Goal: Transaction & Acquisition: Purchase product/service

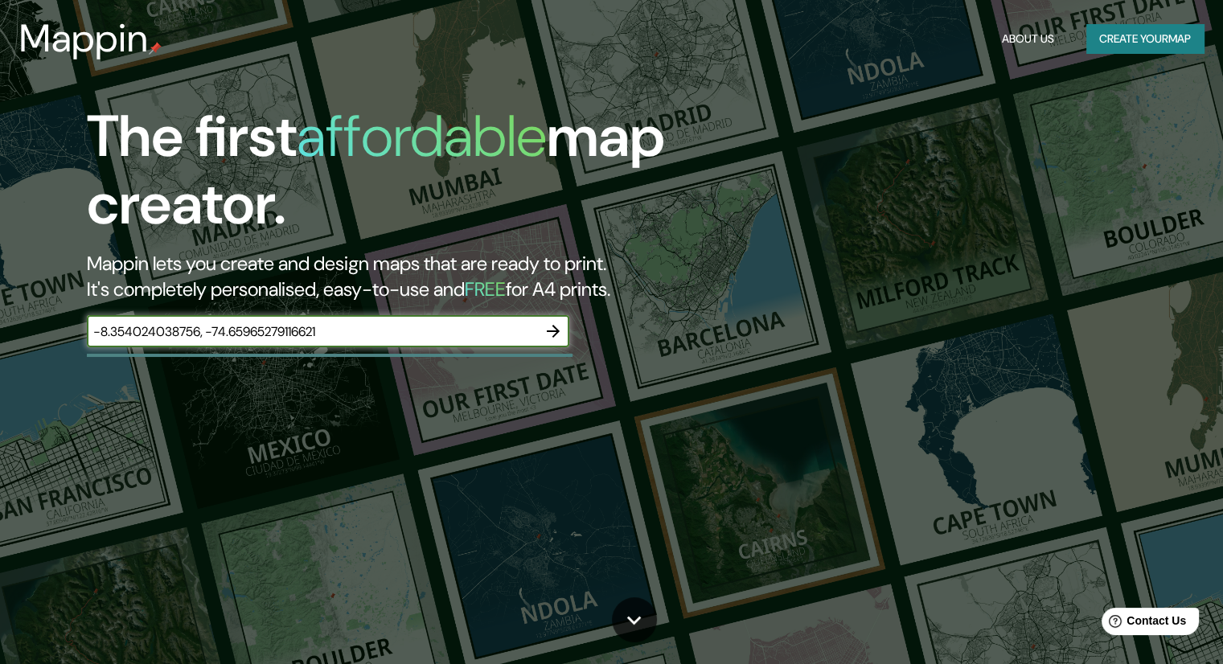
type input "-8.354024038756, -74.65965279116621"
click at [557, 334] on icon "button" at bounding box center [553, 331] width 19 height 19
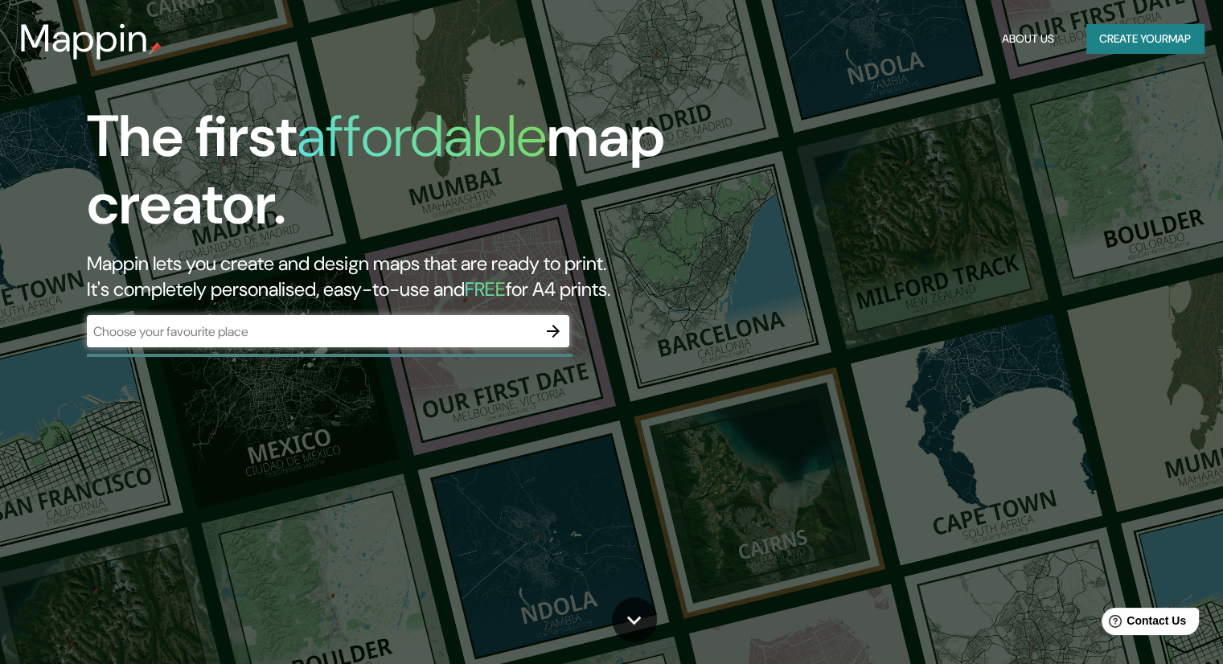
click at [445, 345] on div "​" at bounding box center [328, 331] width 482 height 32
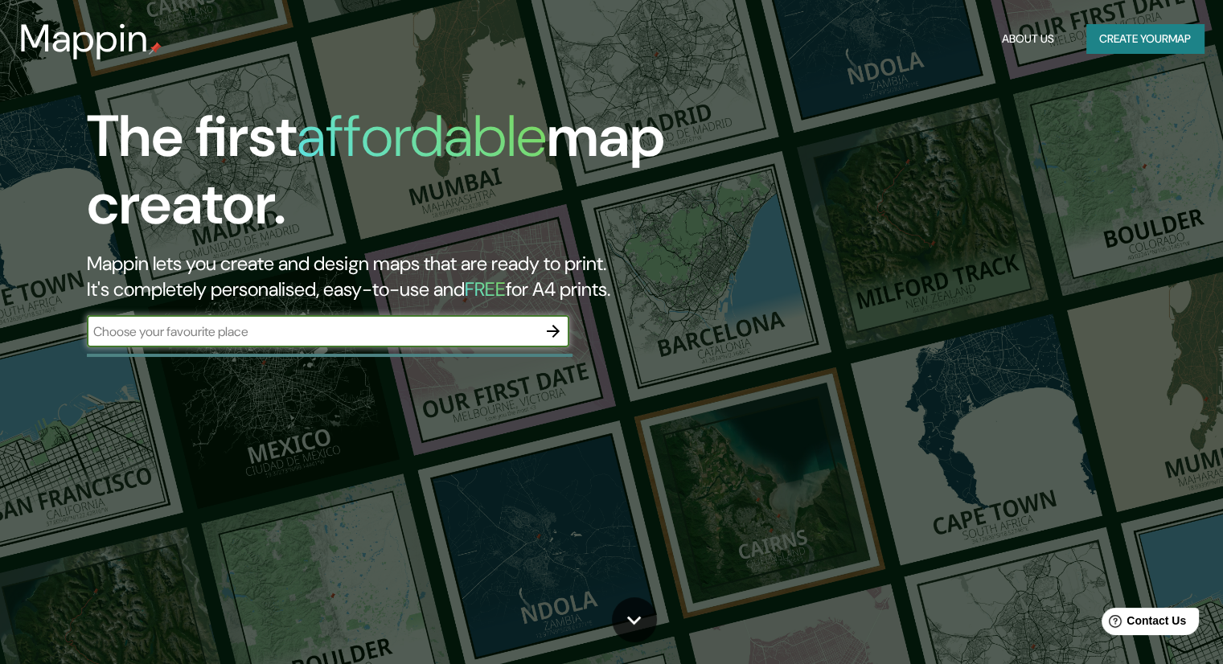
paste input "-8.354024038756, -74.65965279116621"
type input "-8.354024038756, -74.65965279116621"
click at [540, 333] on button "button" at bounding box center [553, 331] width 32 height 32
click at [306, 324] on input "text" at bounding box center [312, 331] width 450 height 18
type input "-8.354024038756, -74.65965279116621"
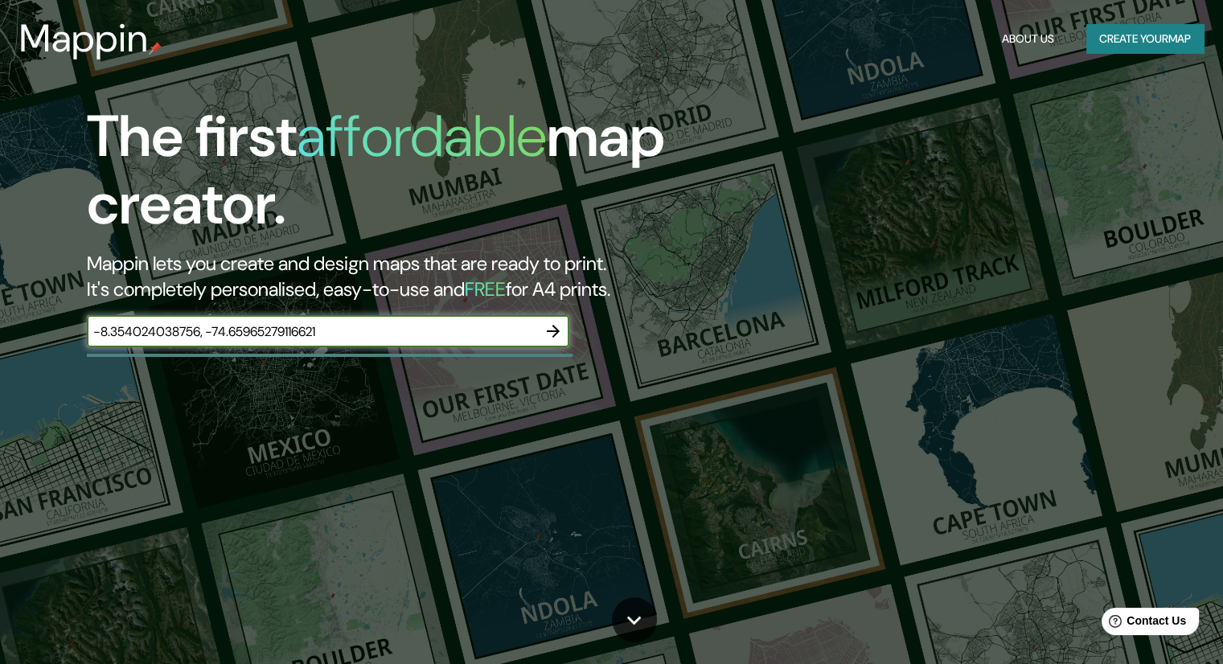
click at [550, 329] on icon "button" at bounding box center [553, 331] width 19 height 19
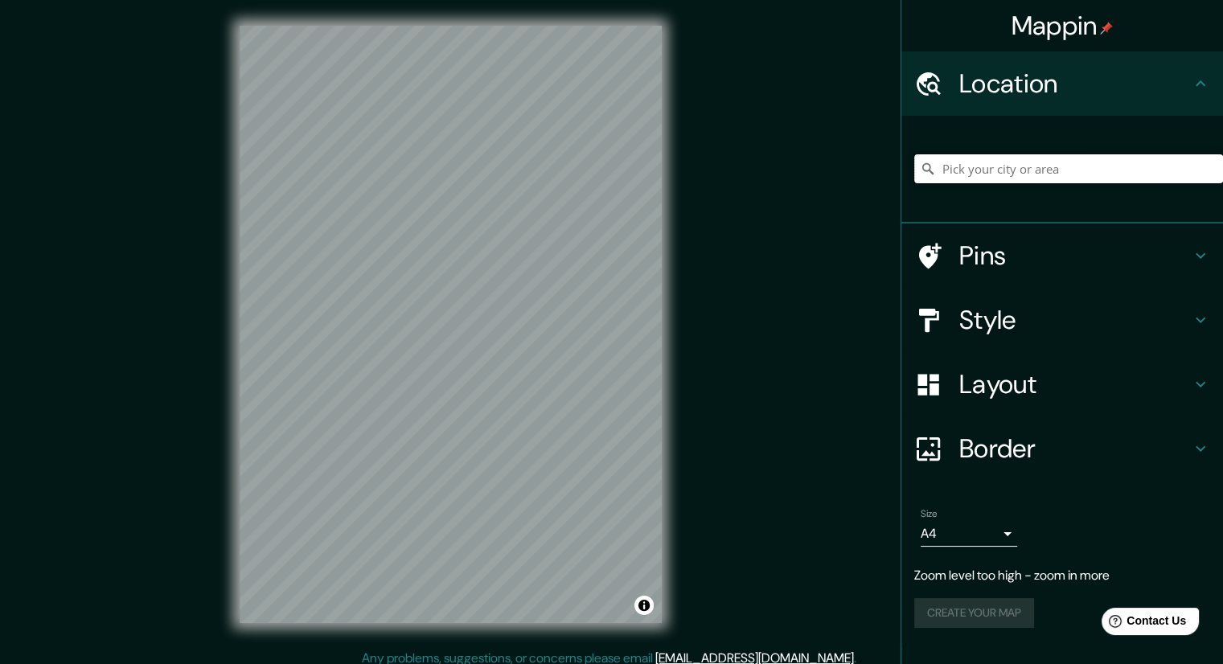
click at [1069, 171] on input "Pick your city or area" at bounding box center [1068, 168] width 309 height 29
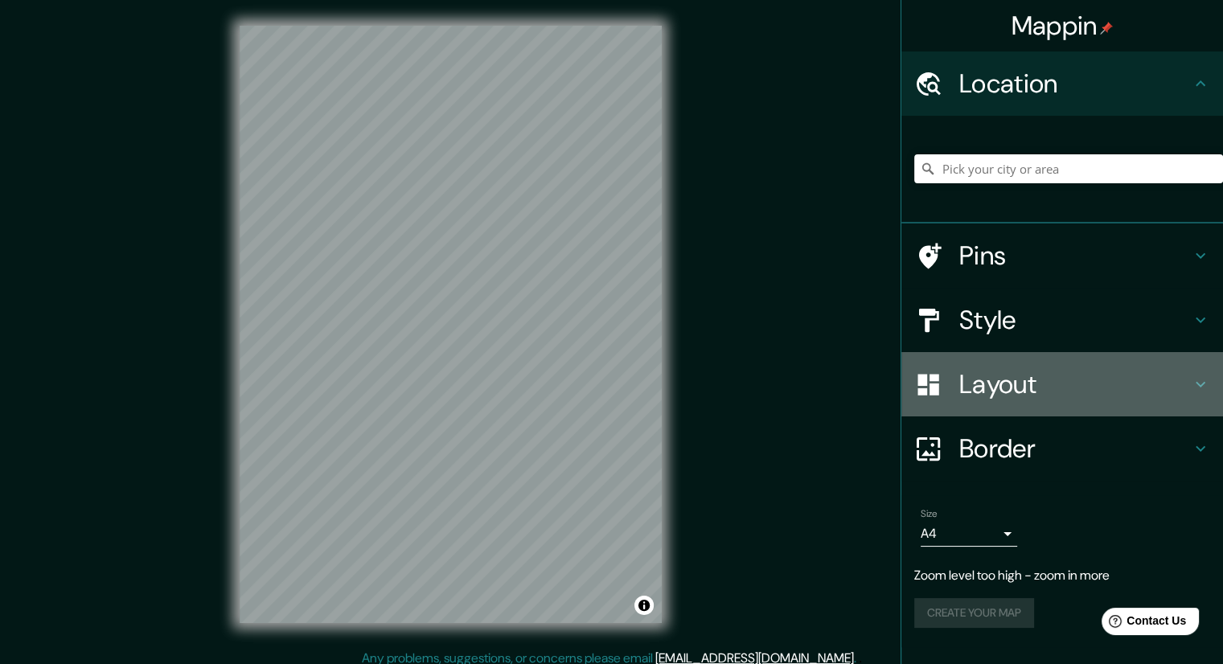
click at [1032, 392] on h4 "Layout" at bounding box center [1075, 384] width 232 height 32
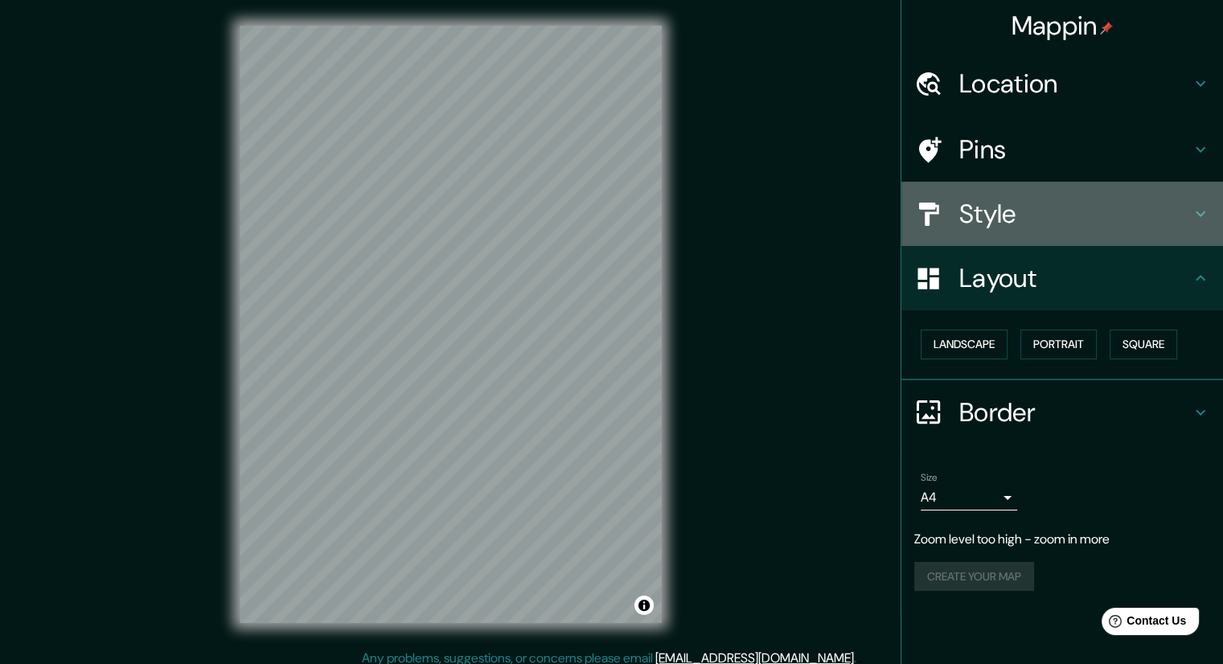
click at [1023, 187] on div "Style" at bounding box center [1062, 214] width 322 height 64
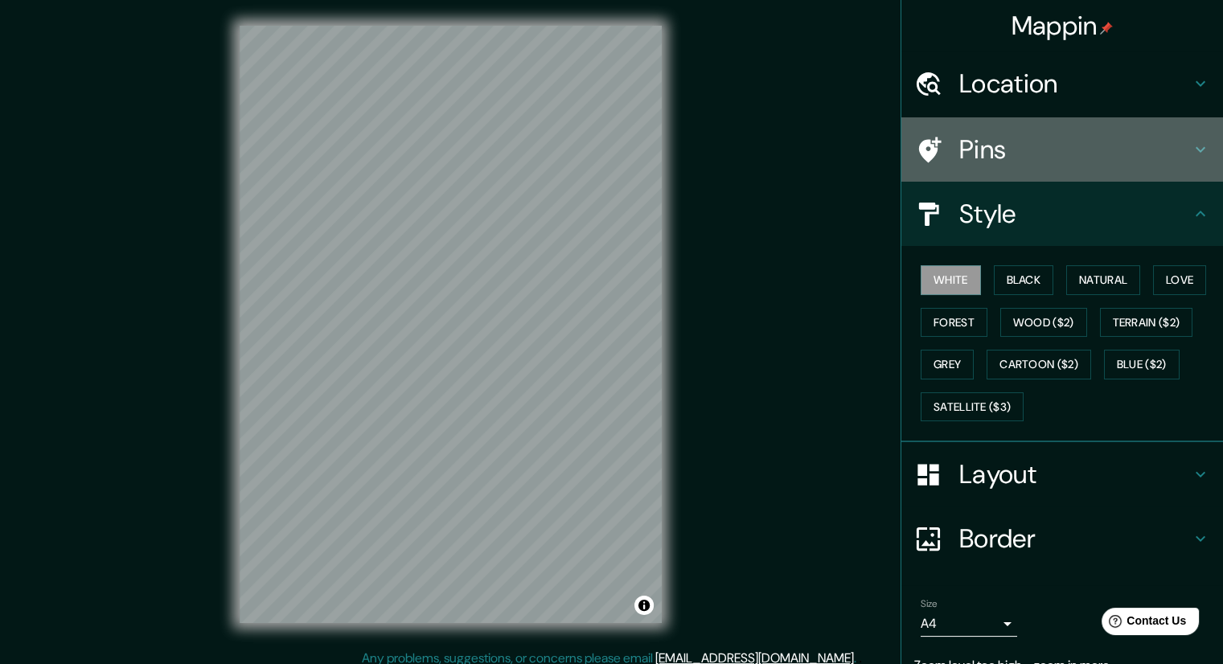
click at [1010, 158] on h4 "Pins" at bounding box center [1075, 149] width 232 height 32
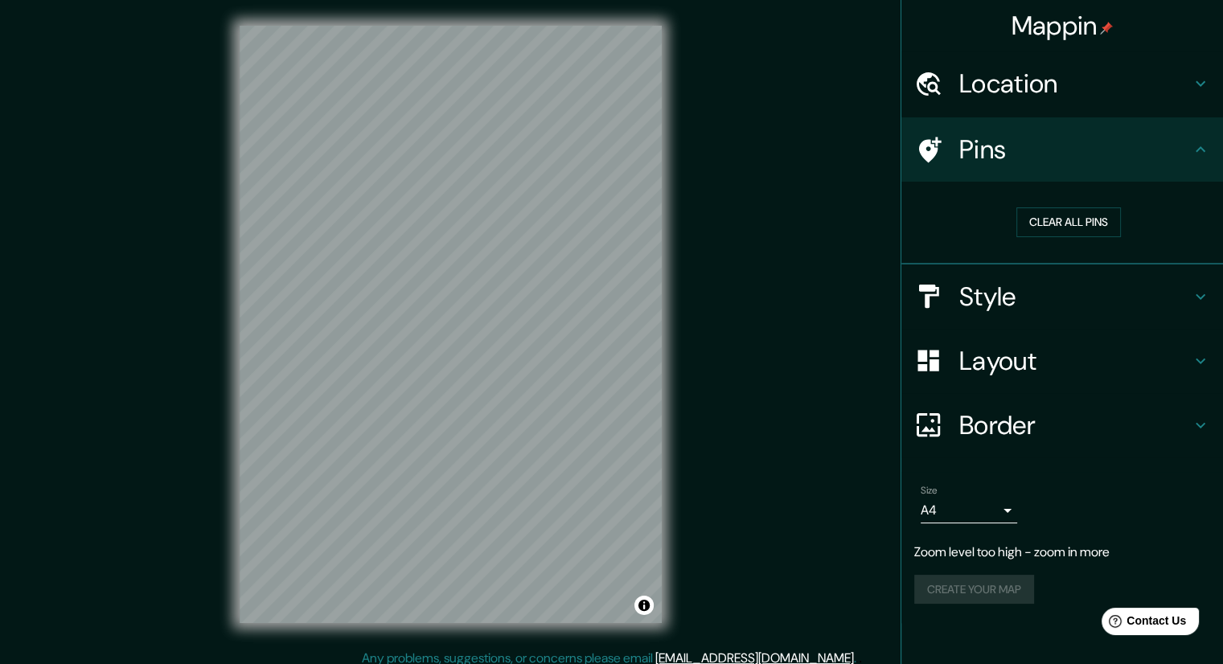
click at [1008, 128] on div "Pins" at bounding box center [1062, 149] width 322 height 64
click at [1008, 116] on ul "Location Pins Clear all pins Style Layout Border Choose a border. Hint : you ca…" at bounding box center [1062, 337] width 322 height 572
click at [1008, 96] on h4 "Location" at bounding box center [1075, 84] width 232 height 32
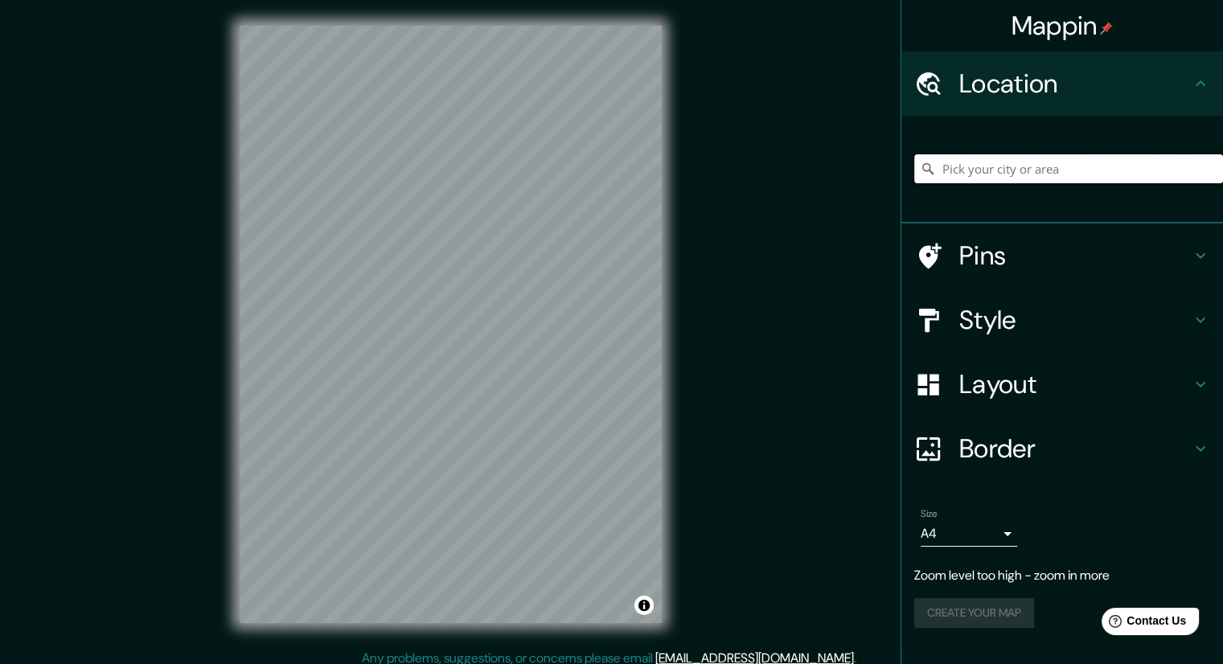
click at [971, 173] on input "Pick your city or area" at bounding box center [1068, 168] width 309 height 29
paste input "-8.354024038756, -74.65965279116621"
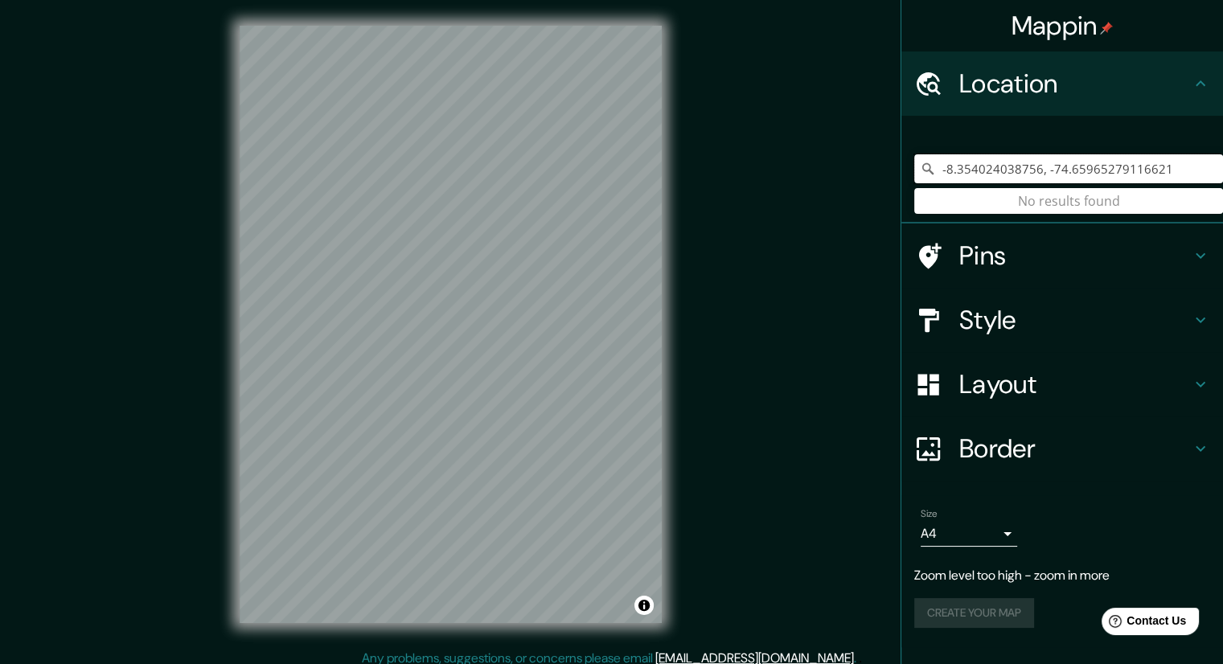
type input "-8.354024038756, -74.65965279116621"
click at [827, 224] on div "Mappin Location [GEOGRAPHIC_DATA] No results found Pins Style Layout Border Cho…" at bounding box center [611, 337] width 1223 height 675
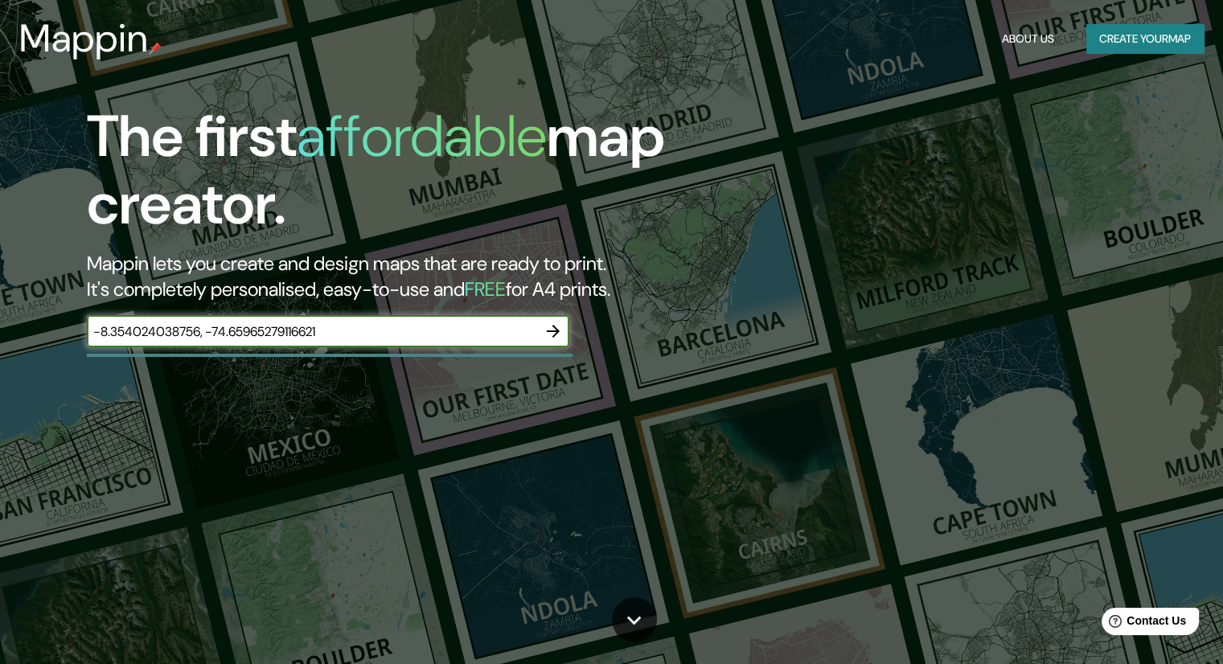
type input "-8.354024038756, -74.65965279116621"
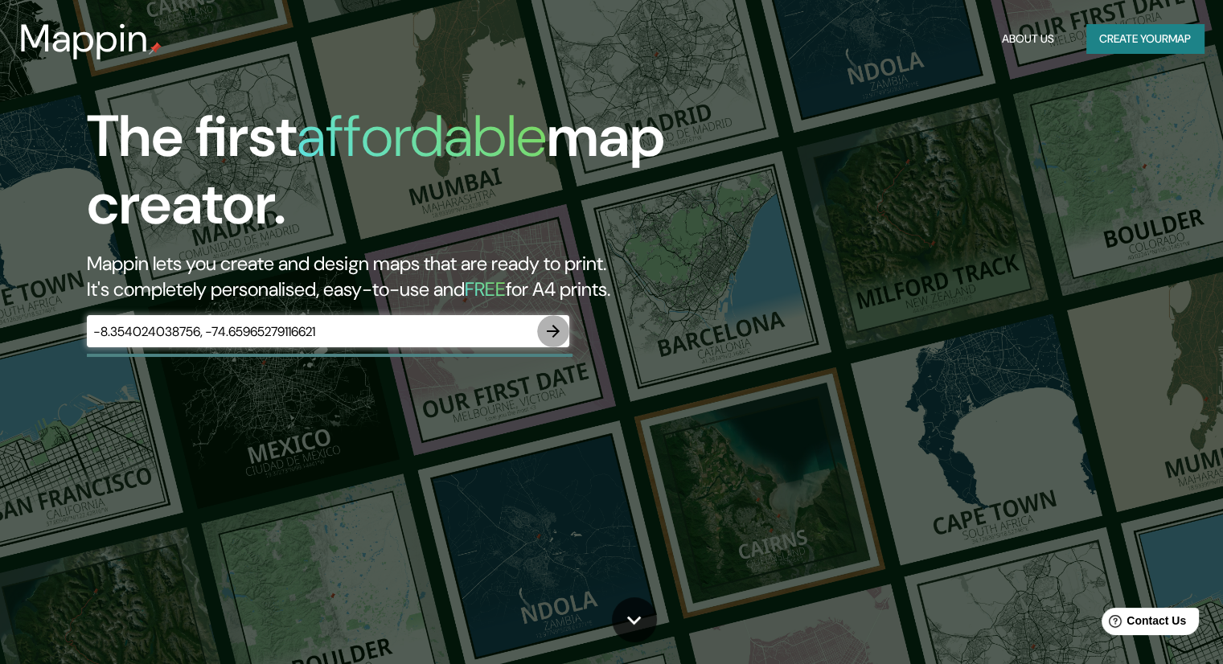
click at [551, 330] on icon "button" at bounding box center [553, 331] width 19 height 19
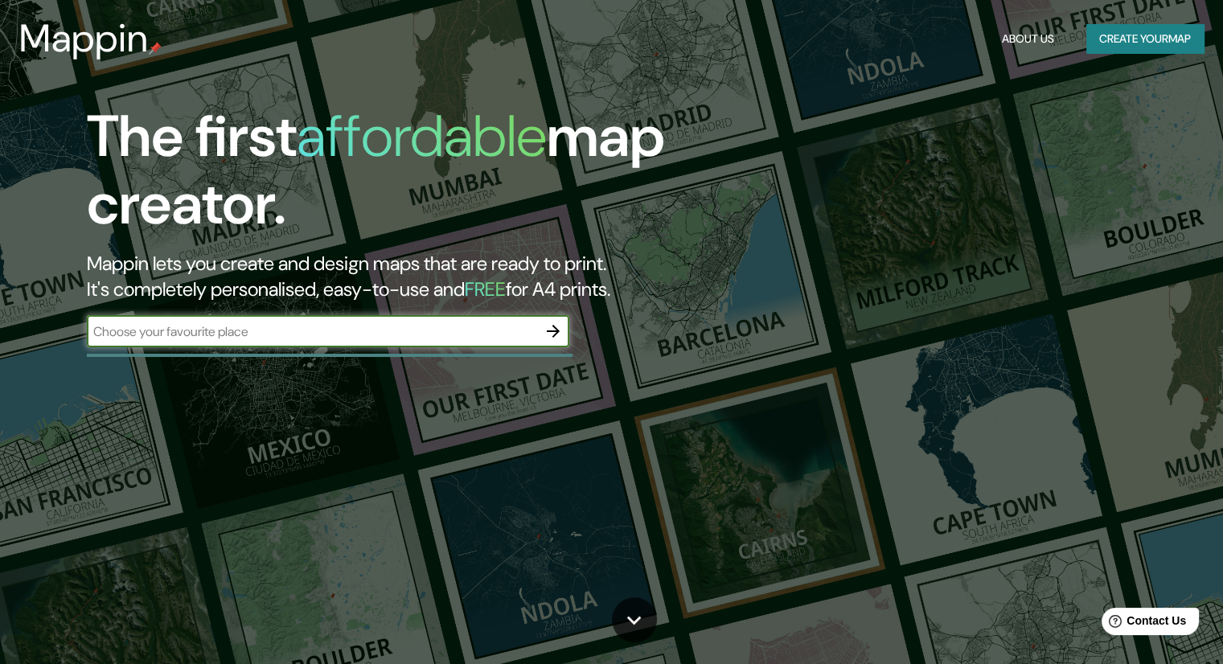
click at [421, 332] on input "text" at bounding box center [312, 331] width 450 height 18
drag, startPoint x: 421, startPoint y: 332, endPoint x: 349, endPoint y: 343, distance: 72.3
click at [349, 343] on div "​" at bounding box center [328, 331] width 482 height 32
click at [312, 344] on div "​" at bounding box center [328, 331] width 482 height 32
paste input "-8.354024038756, -74.65965279116621"
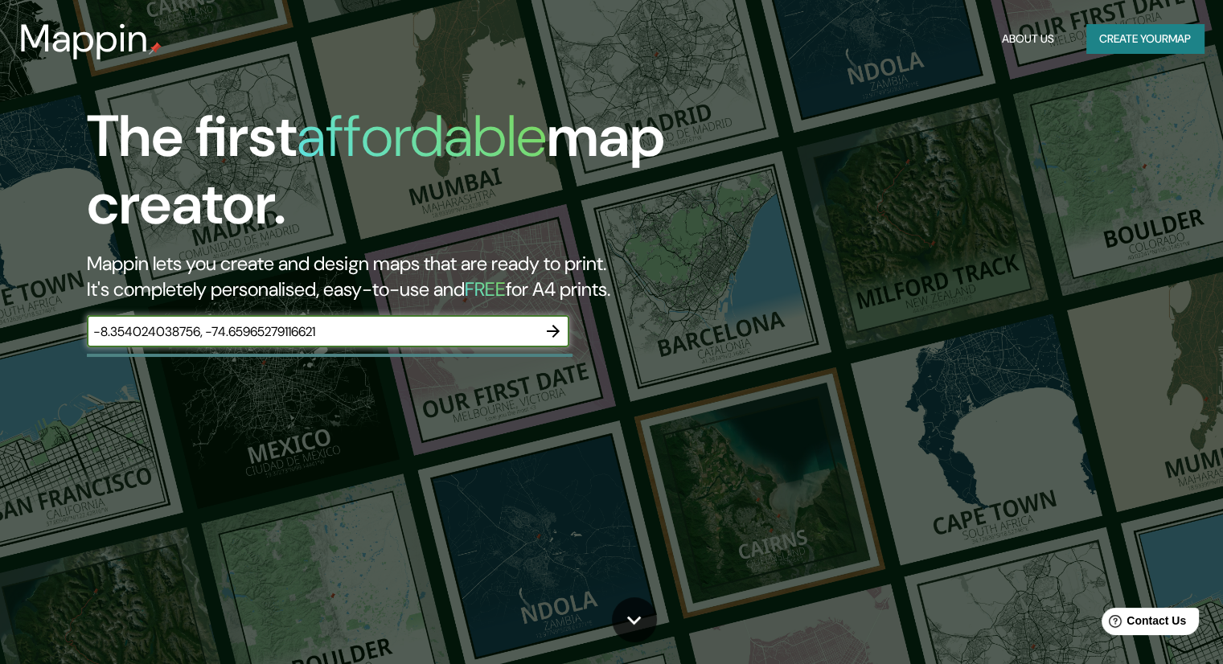
type input "-8.354024038756, -74.65965279116621"
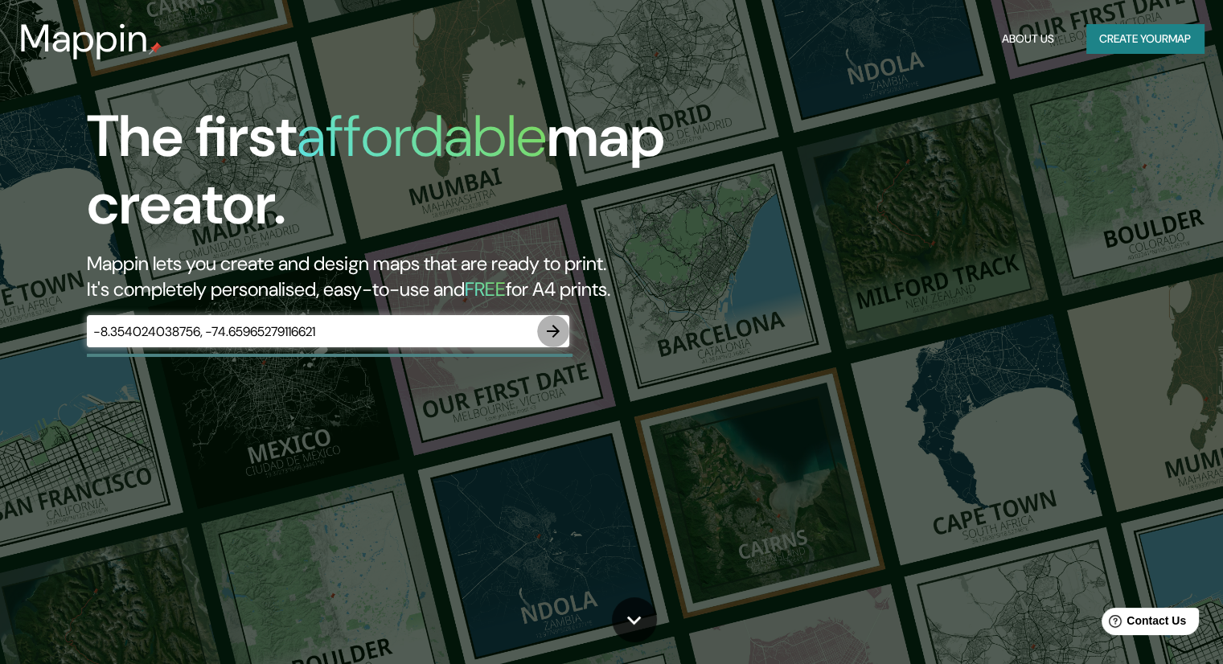
click at [552, 329] on icon "button" at bounding box center [553, 331] width 19 height 19
